Goal: Transaction & Acquisition: Purchase product/service

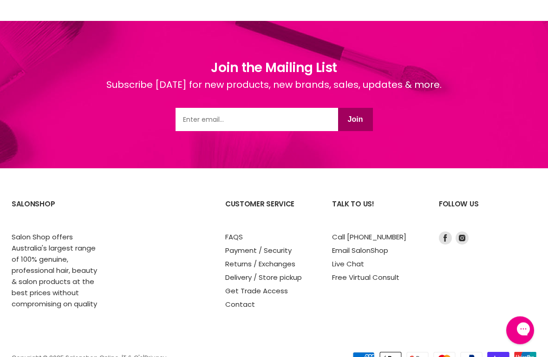
scroll to position [1595, 0]
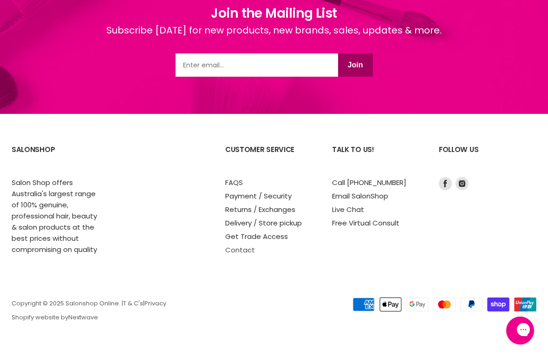
click at [241, 249] on link "Contact" at bounding box center [240, 250] width 30 height 10
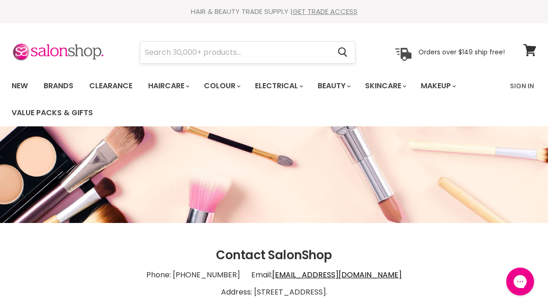
click at [192, 49] on input "Search" at bounding box center [235, 52] width 190 height 21
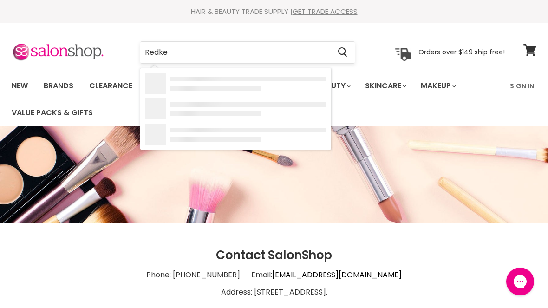
type input "Redken"
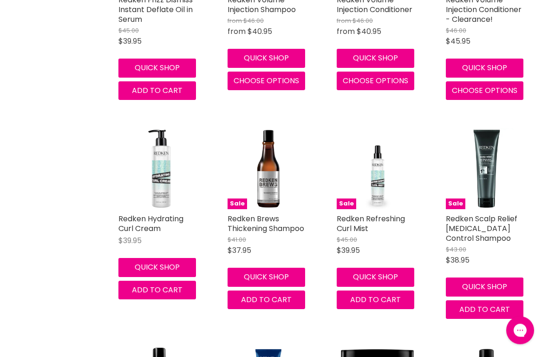
scroll to position [330, 0]
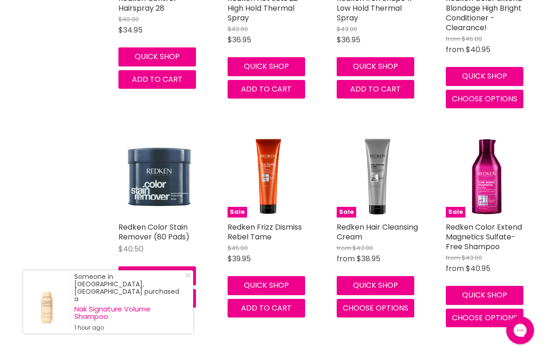
scroll to position [2293, 0]
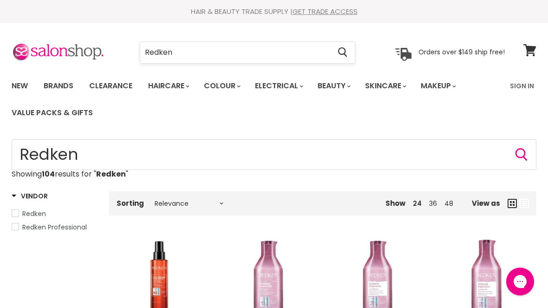
click at [277, 58] on input "Redken" at bounding box center [235, 52] width 190 height 21
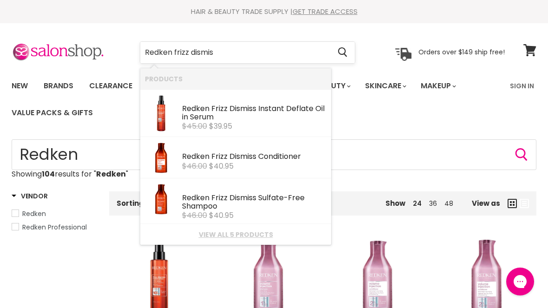
type input "Redken frizz dismiss"
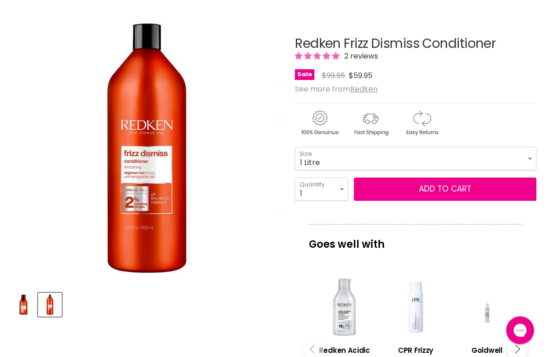
scroll to position [127, 0]
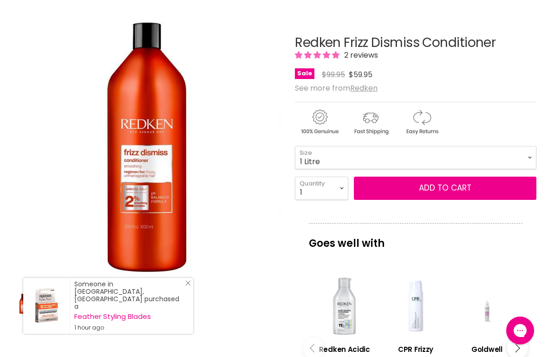
click at [187, 286] on icon "Close Icon" at bounding box center [188, 283] width 6 height 6
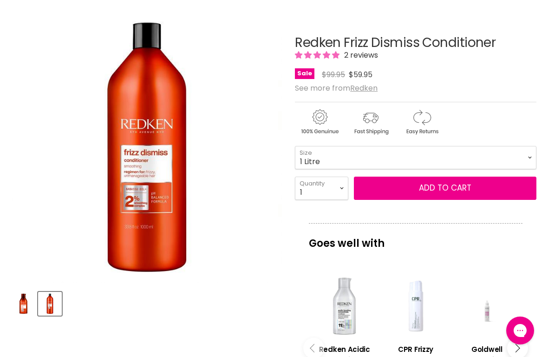
click at [18, 308] on img "Product thumbnails" at bounding box center [24, 304] width 22 height 22
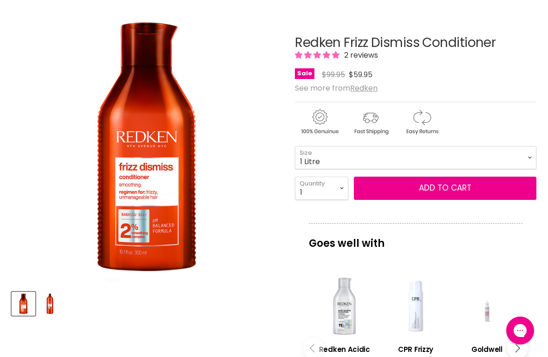
click at [60, 307] on img "Product thumbnails" at bounding box center [50, 304] width 22 height 22
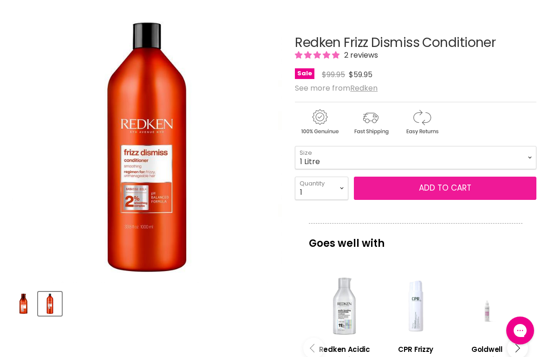
click at [461, 188] on span "Add to cart" at bounding box center [445, 187] width 53 height 11
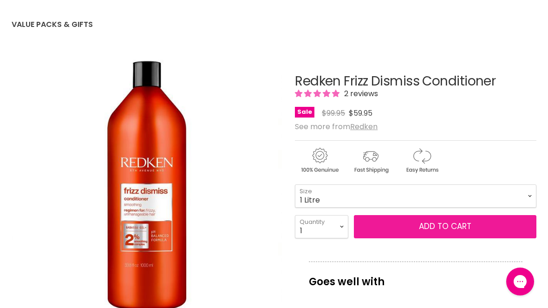
scroll to position [84, 0]
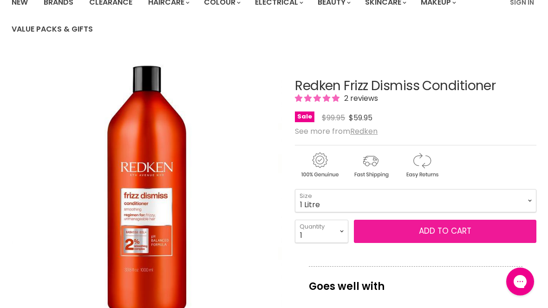
click at [468, 223] on button "Add to cart" at bounding box center [445, 231] width 183 height 23
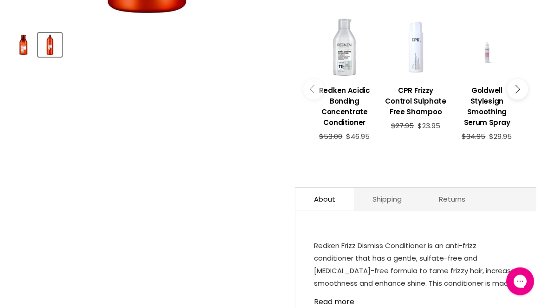
scroll to position [337, 0]
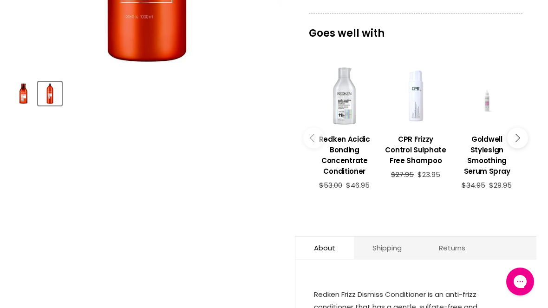
click at [526, 138] on button "Main content" at bounding box center [518, 138] width 21 height 21
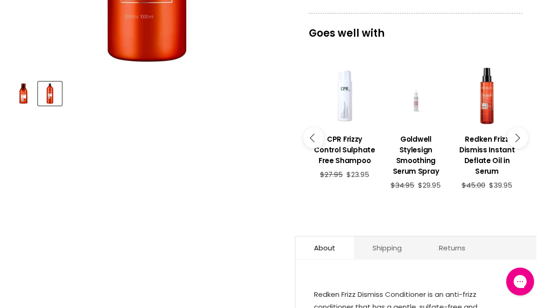
click at [520, 138] on button "Main content" at bounding box center [518, 138] width 21 height 21
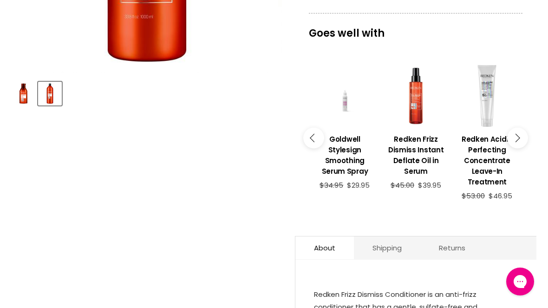
click at [520, 143] on button "Main content" at bounding box center [518, 138] width 21 height 21
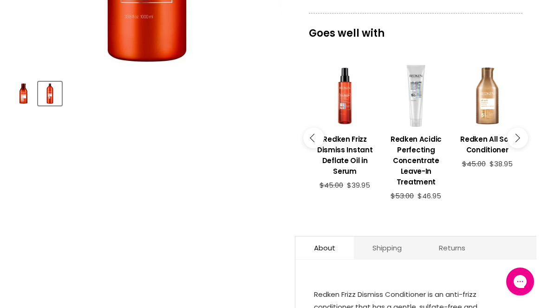
click at [522, 142] on button "Main content" at bounding box center [518, 138] width 21 height 21
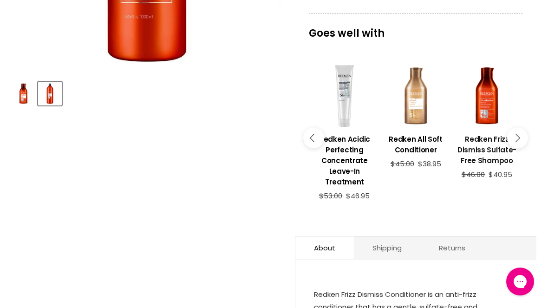
click at [486, 155] on h3 "Redken Frizz Dismiss Sulfate-Free Shampoo" at bounding box center [487, 150] width 62 height 32
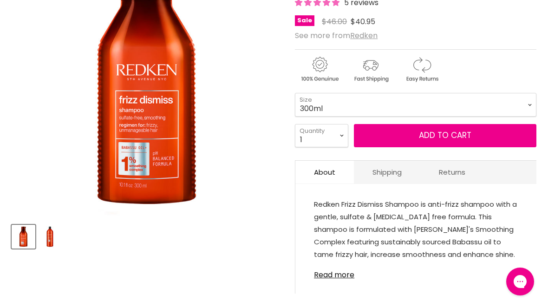
scroll to position [191, 0]
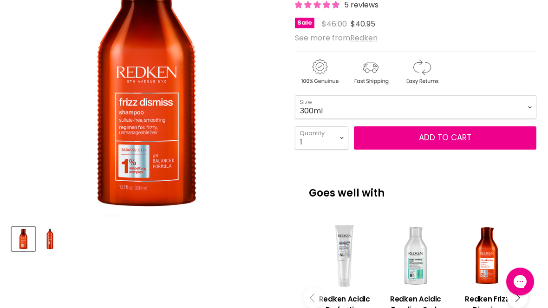
click at [51, 237] on img "Product thumbnails" at bounding box center [50, 239] width 22 height 22
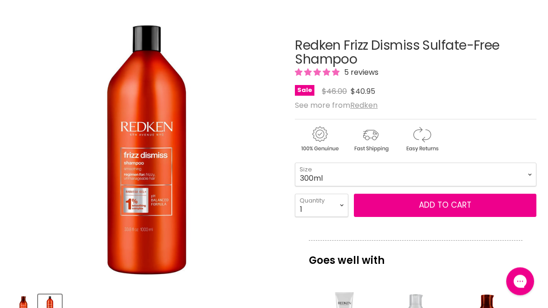
scroll to position [120, 0]
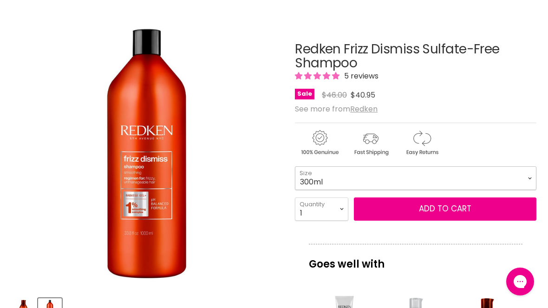
click at [534, 175] on select "300ml 500ml 1 Litre" at bounding box center [416, 177] width 242 height 23
select select "1 Litre"
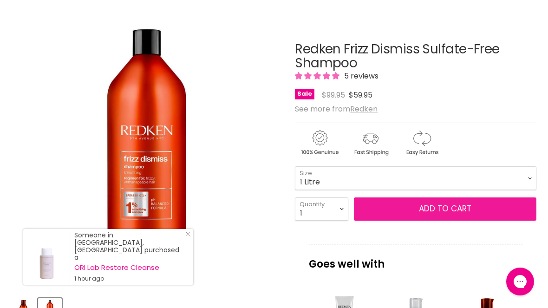
click at [448, 208] on button "Add to cart" at bounding box center [445, 209] width 183 height 23
click at [461, 205] on button "Add to cart" at bounding box center [445, 209] width 183 height 23
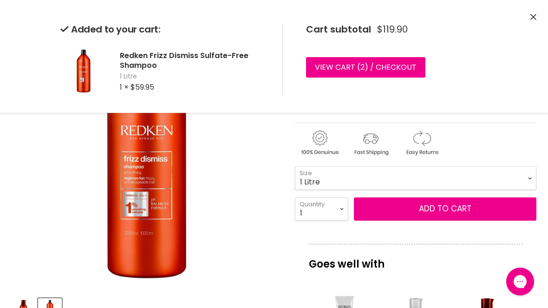
click at [533, 15] on icon "Close" at bounding box center [534, 17] width 6 height 6
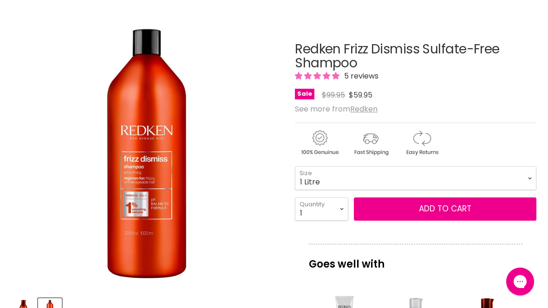
scroll to position [139, 0]
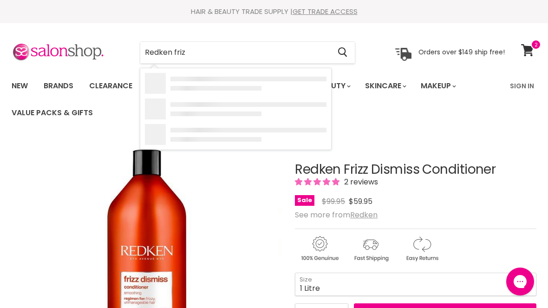
type input "Redken frizz"
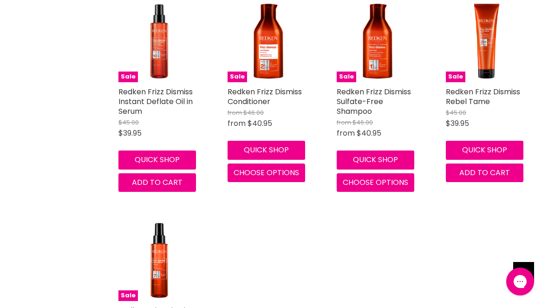
scroll to position [237, 0]
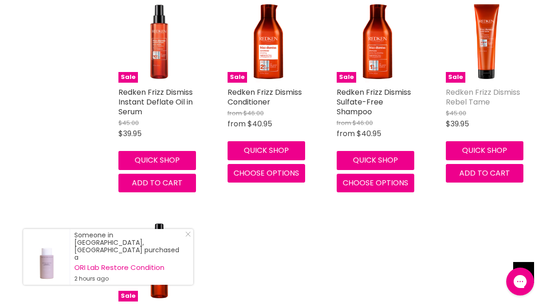
click at [490, 95] on link "Redken Frizz Dismiss Rebel Tame" at bounding box center [483, 97] width 74 height 20
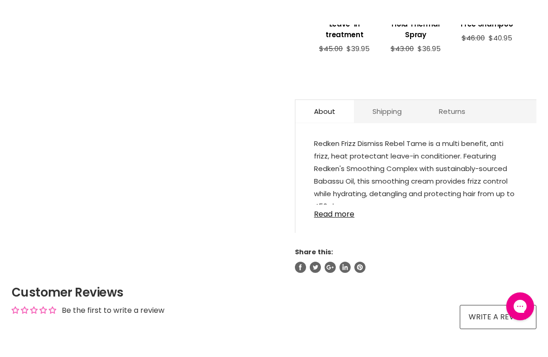
scroll to position [453, 0]
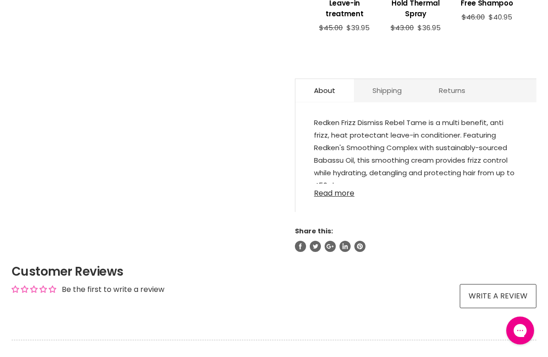
click at [345, 198] on link "Read more" at bounding box center [416, 191] width 204 height 14
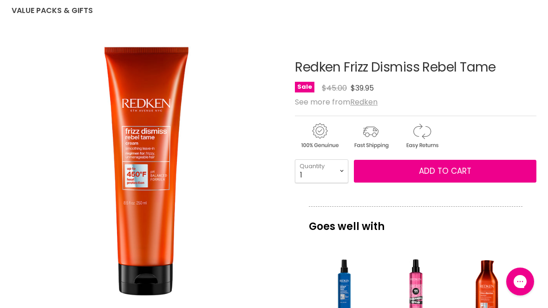
scroll to position [87, 0]
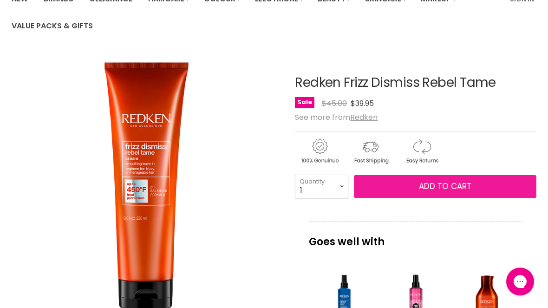
click at [466, 185] on span "Add to cart" at bounding box center [445, 186] width 53 height 11
click at [453, 188] on span "Add to cart" at bounding box center [445, 186] width 53 height 11
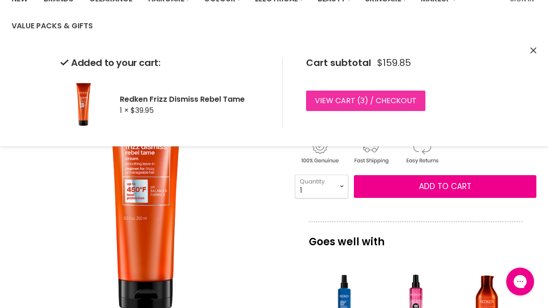
click at [400, 97] on link "View cart ( 3 ) / Checkout" at bounding box center [365, 101] width 119 height 20
